Goal: Connect with others: Connect with others

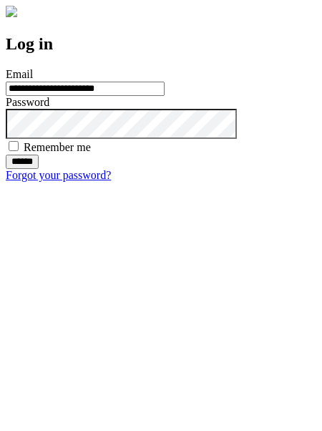
type input "**********"
click at [39, 169] on input "******" at bounding box center [22, 161] width 33 height 14
